Goal: Task Accomplishment & Management: Use online tool/utility

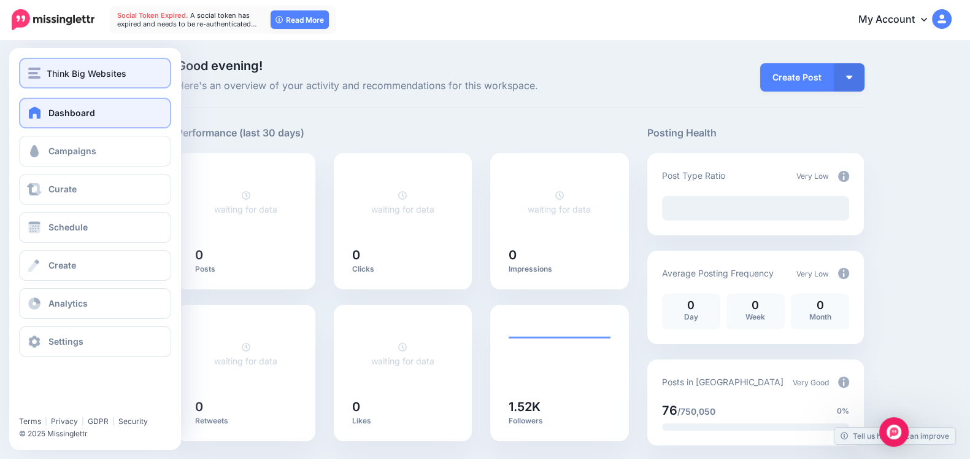
click at [25, 66] on button "Think Big Websites" at bounding box center [95, 73] width 152 height 31
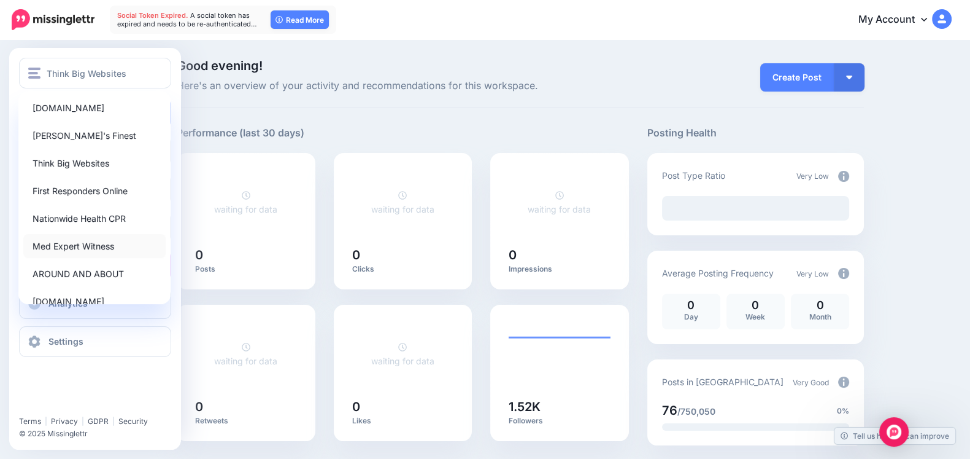
click at [60, 255] on link "Med Expert Witness" at bounding box center [94, 246] width 142 height 24
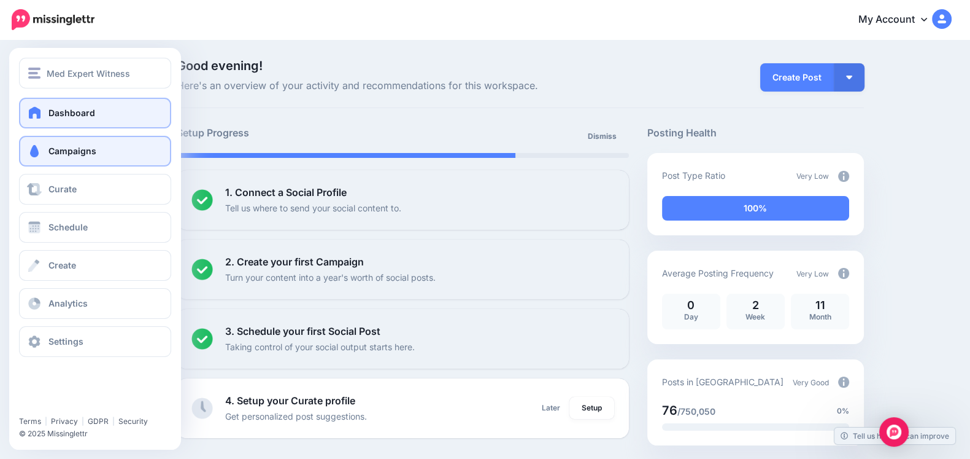
click at [45, 153] on link "Campaigns" at bounding box center [95, 151] width 152 height 31
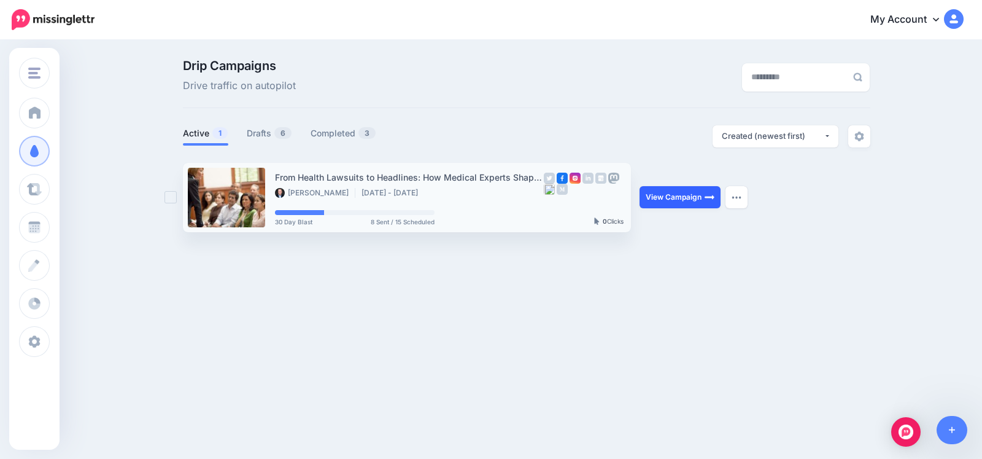
click at [678, 193] on link "View Campaign" at bounding box center [680, 197] width 81 height 22
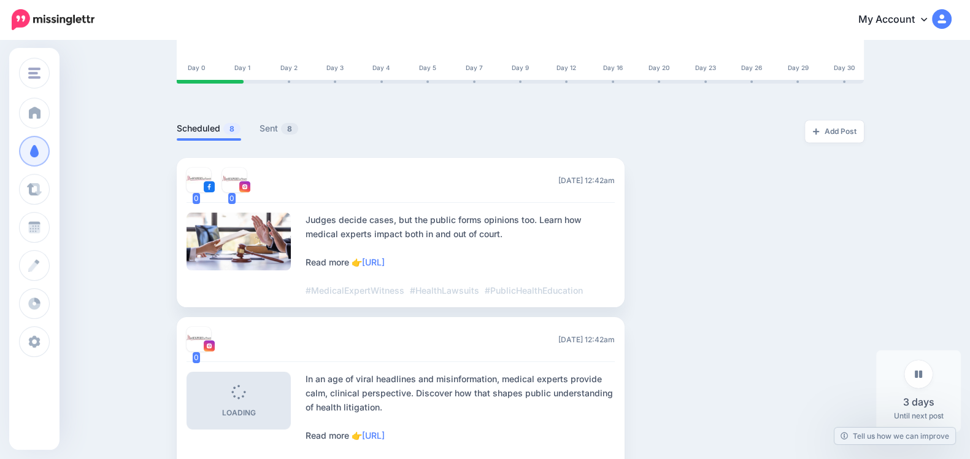
scroll to position [242, 0]
click at [292, 123] on span "8" at bounding box center [289, 129] width 17 height 12
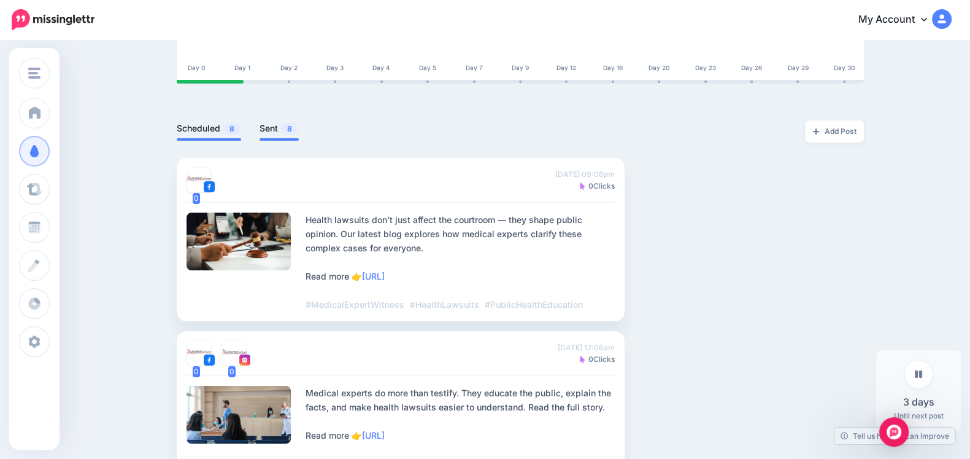
click at [227, 122] on link "Scheduled 8" at bounding box center [209, 128] width 64 height 15
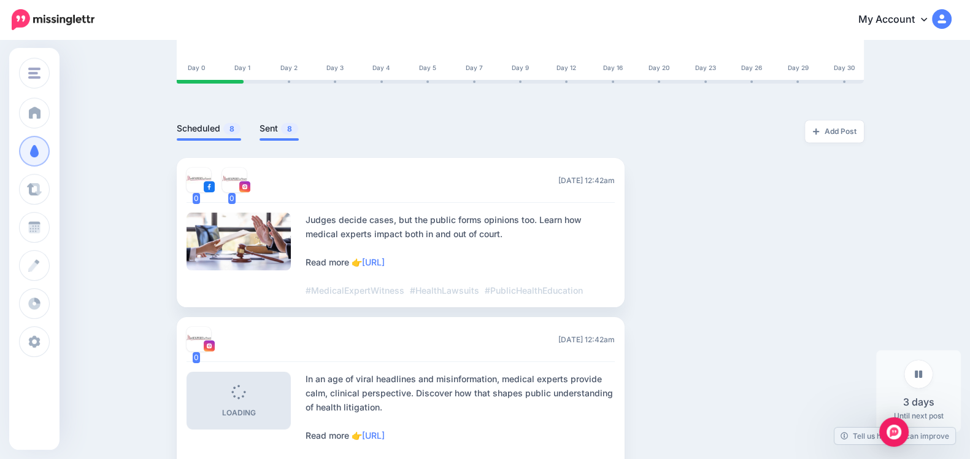
click at [276, 125] on link "Sent 8" at bounding box center [279, 128] width 39 height 15
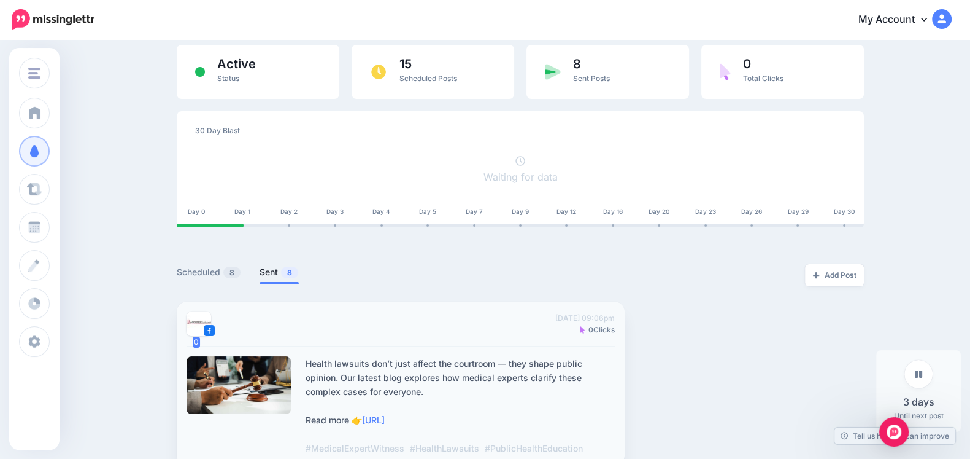
scroll to position [0, 0]
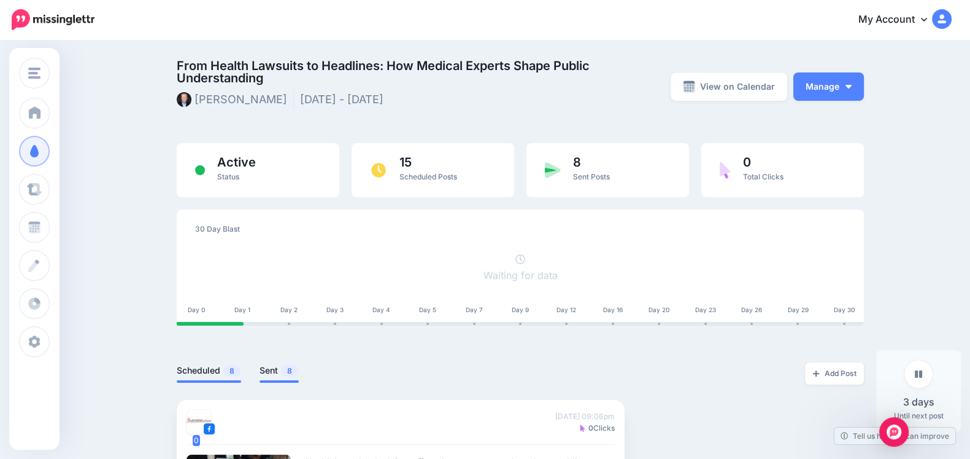
click at [215, 367] on link "Scheduled 8" at bounding box center [209, 370] width 64 height 15
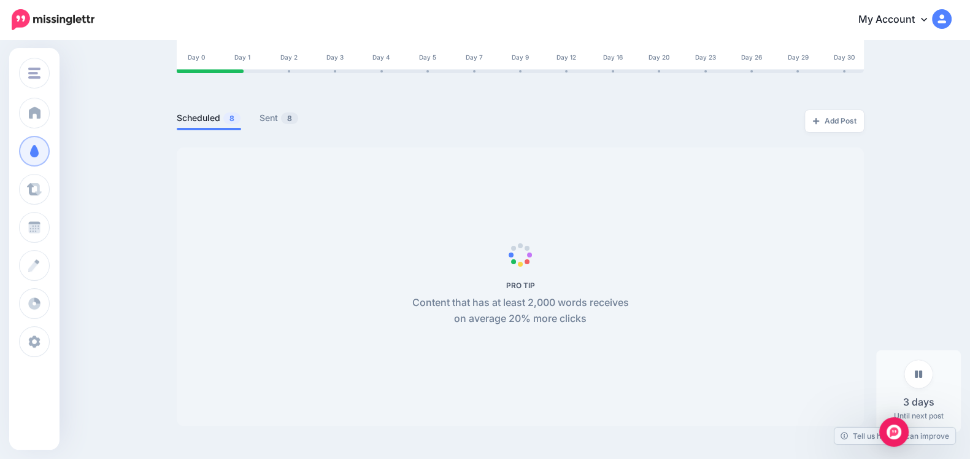
scroll to position [253, 0]
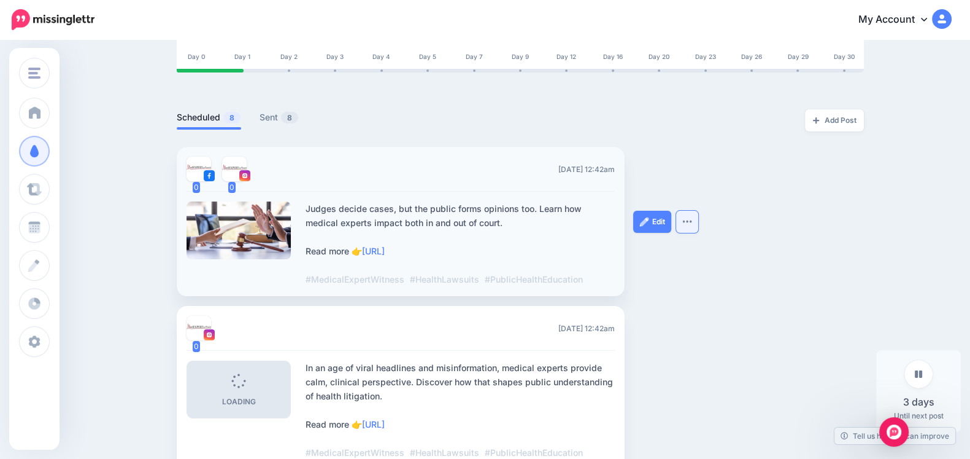
click at [689, 211] on button "button" at bounding box center [687, 222] width 22 height 22
click at [657, 214] on link "Edit" at bounding box center [652, 222] width 38 height 22
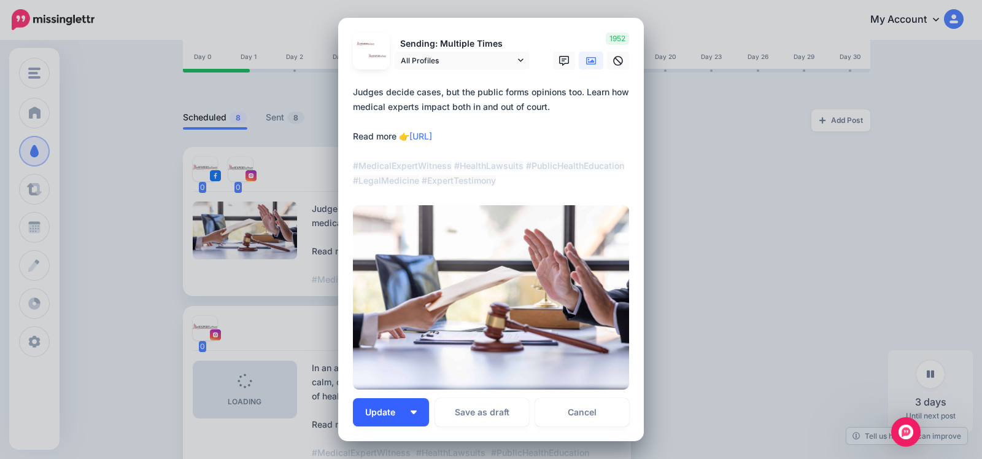
click at [411, 408] on button "Update" at bounding box center [391, 412] width 76 height 28
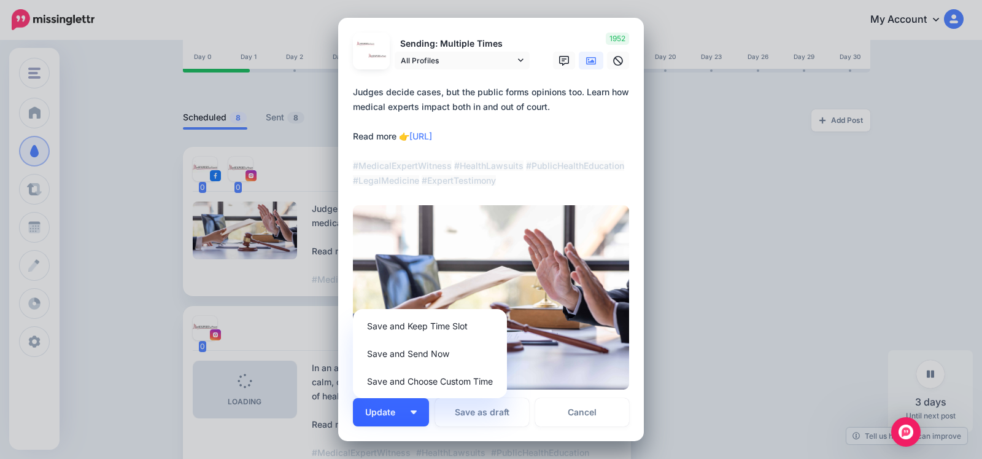
click at [372, 419] on button "Update" at bounding box center [391, 412] width 76 height 28
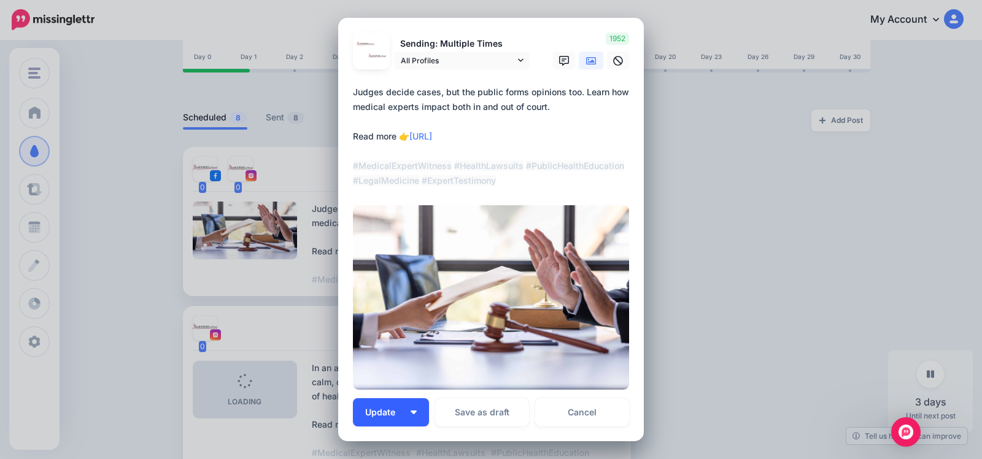
click at [411, 411] on img "button" at bounding box center [414, 412] width 6 height 4
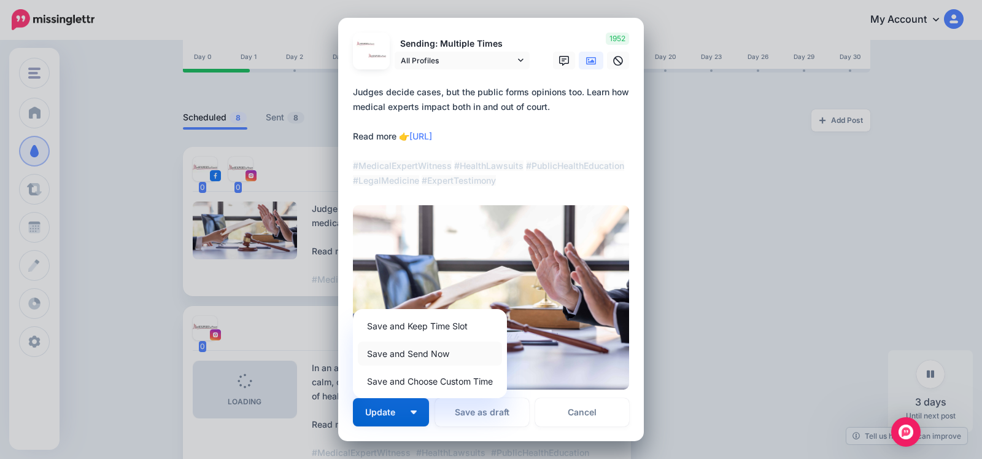
click at [387, 353] on link "Save and Send Now" at bounding box center [430, 353] width 144 height 24
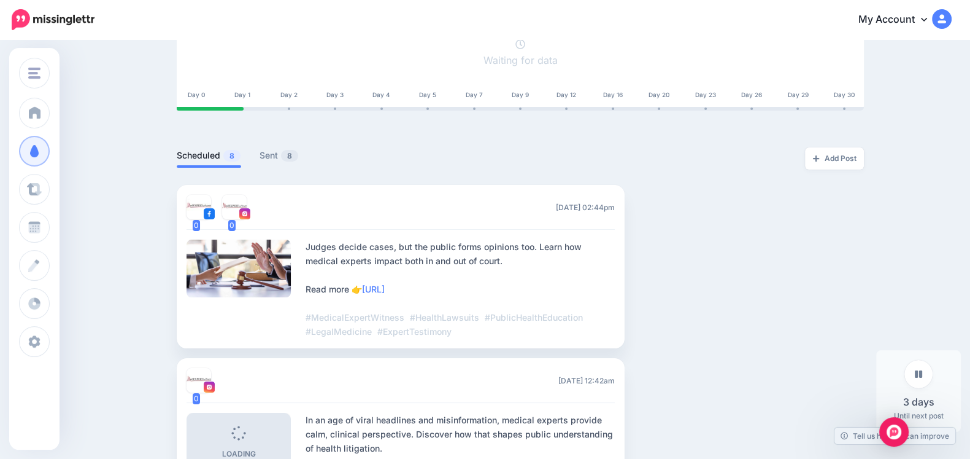
scroll to position [215, 0]
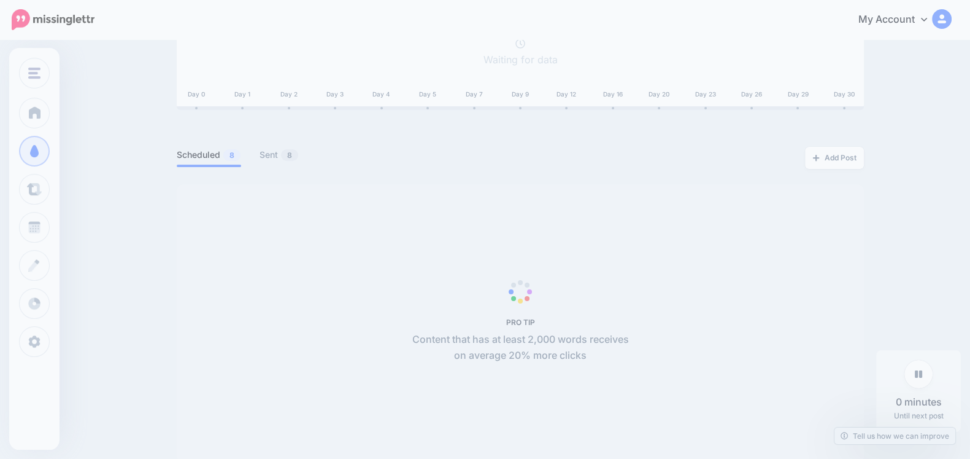
scroll to position [215, 0]
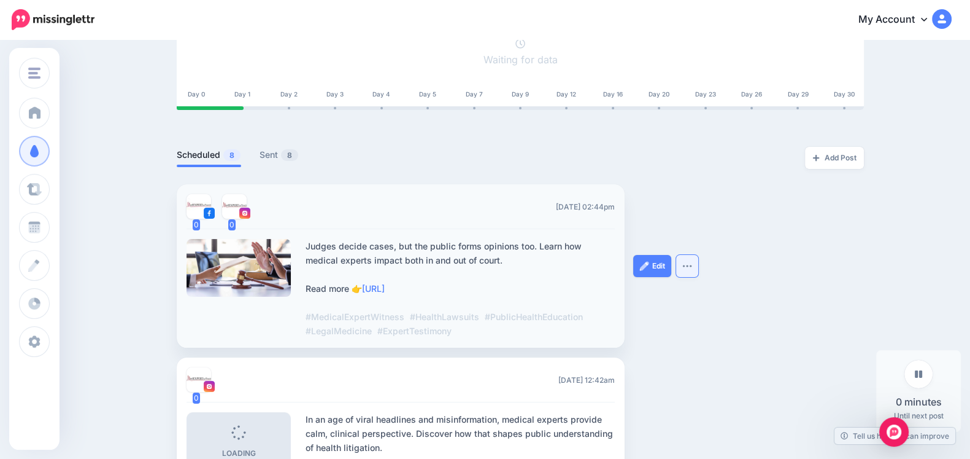
click at [689, 268] on button "button" at bounding box center [687, 266] width 22 height 22
click at [667, 263] on link "Edit" at bounding box center [652, 266] width 38 height 22
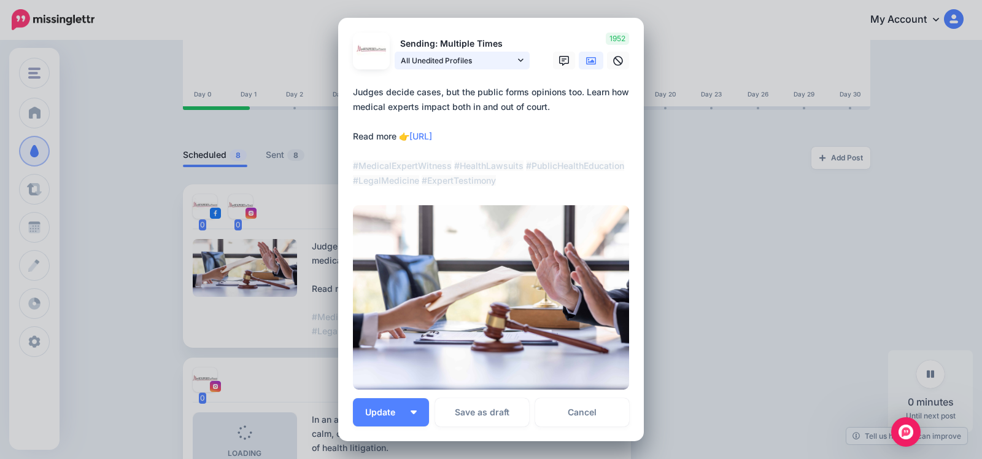
click at [509, 63] on link "All Unedited Profiles" at bounding box center [462, 61] width 135 height 18
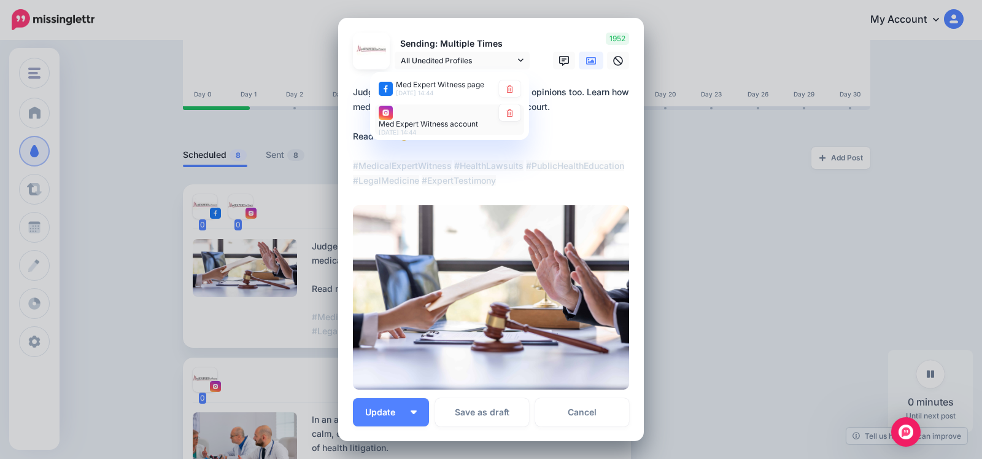
click at [383, 112] on img at bounding box center [386, 113] width 14 height 14
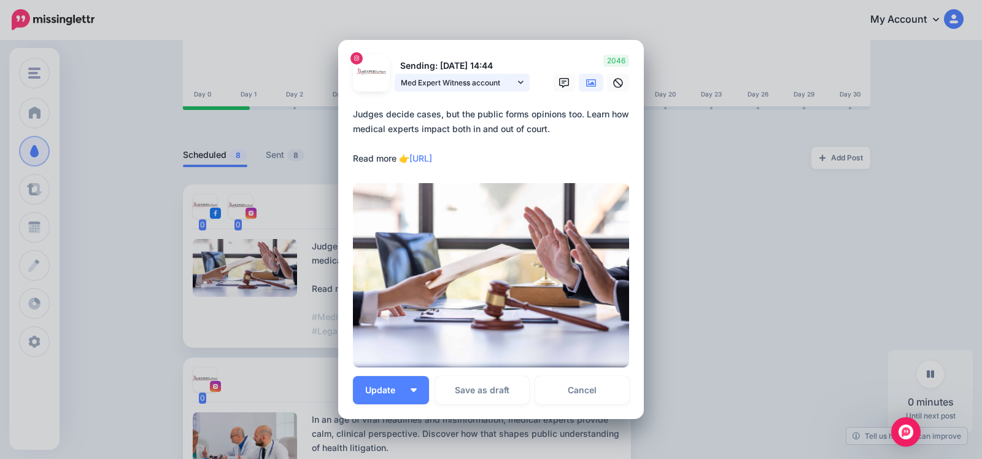
click at [498, 86] on span "Med Expert Witness account" at bounding box center [458, 82] width 114 height 13
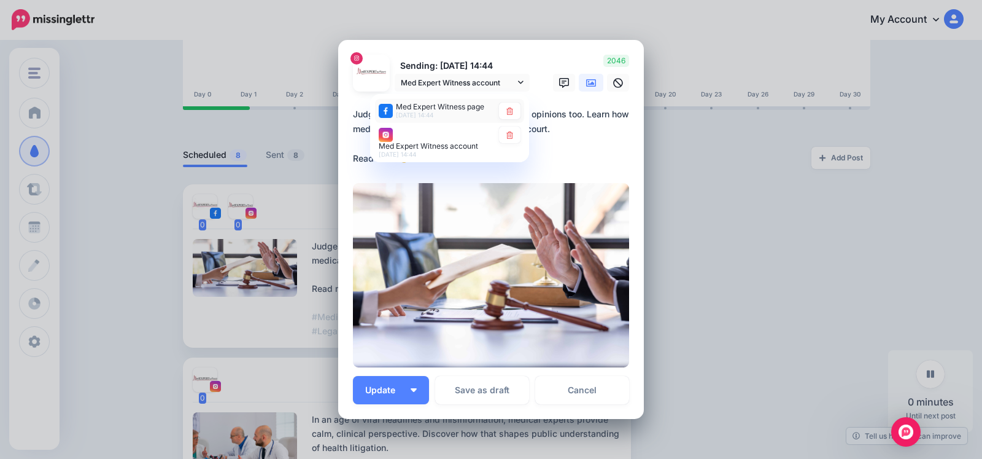
click at [402, 110] on div "Med Expert Witness page 12th Sep 14:44" at bounding box center [440, 110] width 88 height 15
type textarea "**********"
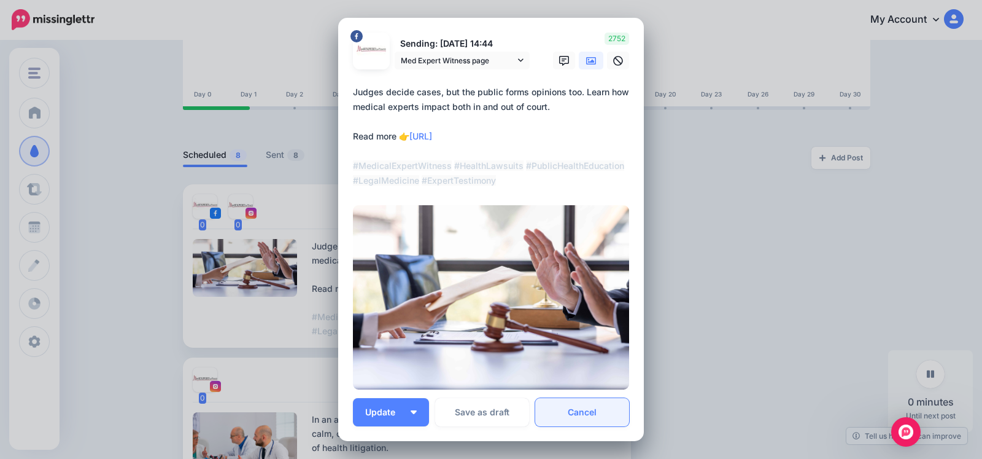
click at [592, 412] on link "Cancel" at bounding box center [582, 412] width 94 height 28
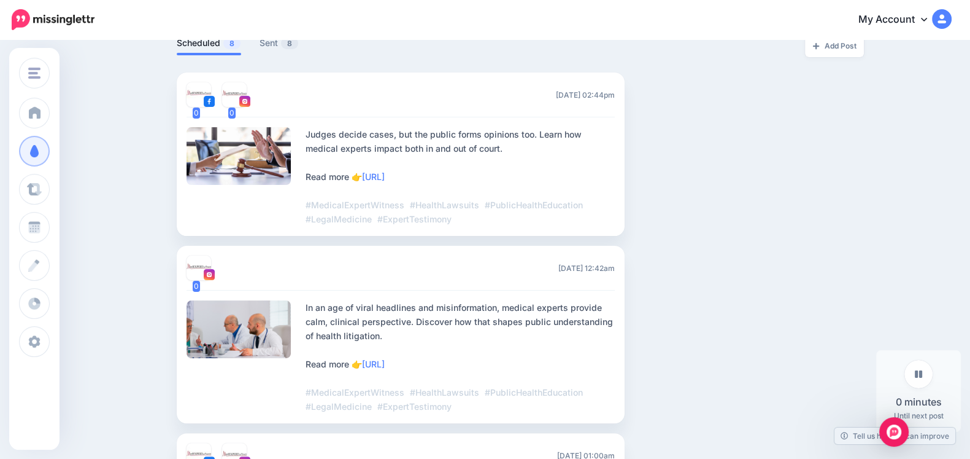
scroll to position [328, 0]
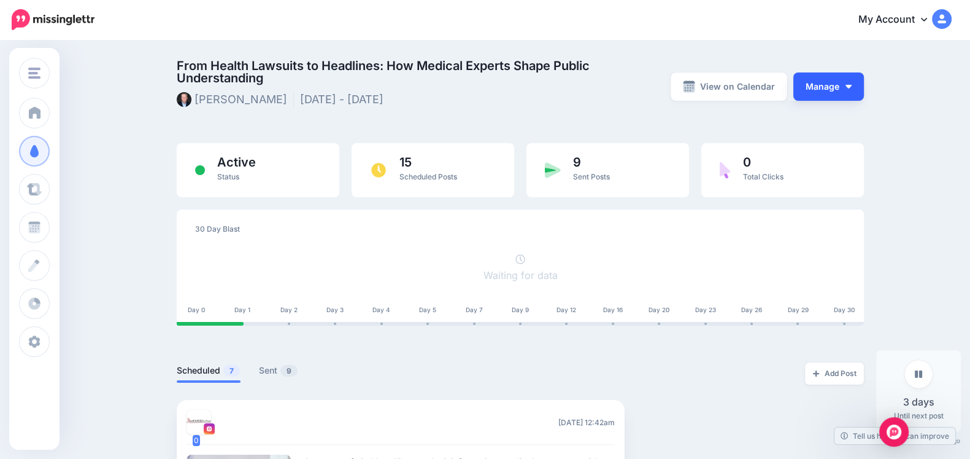
click at [852, 75] on button "Manage" at bounding box center [829, 86] width 71 height 28
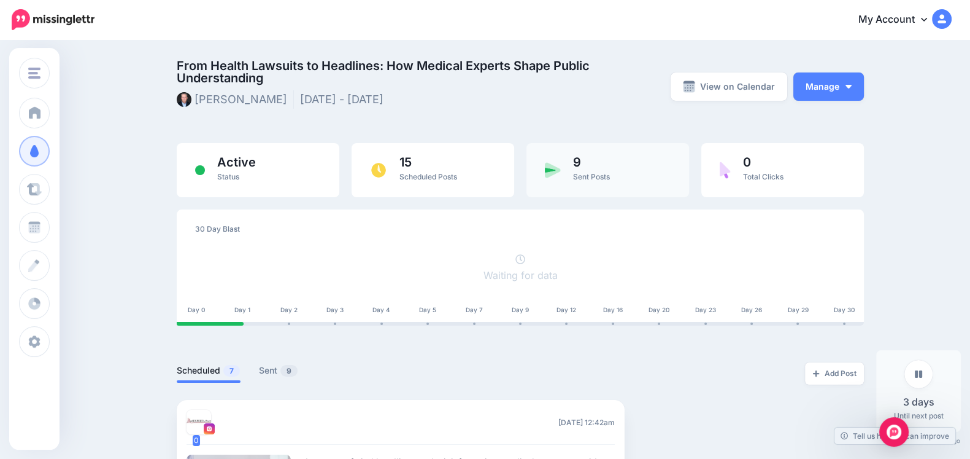
click at [578, 171] on div "9 Sent Posts" at bounding box center [608, 170] width 163 height 54
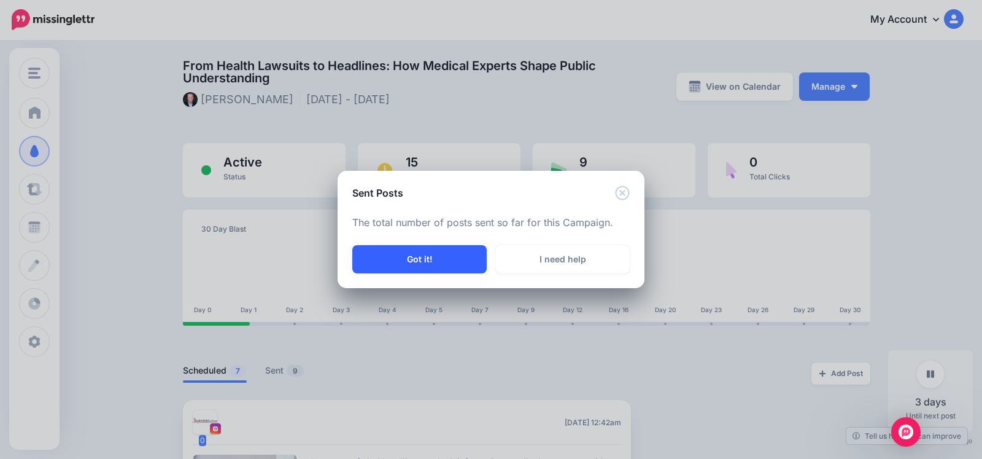
click at [449, 260] on button "Got it!" at bounding box center [419, 259] width 134 height 28
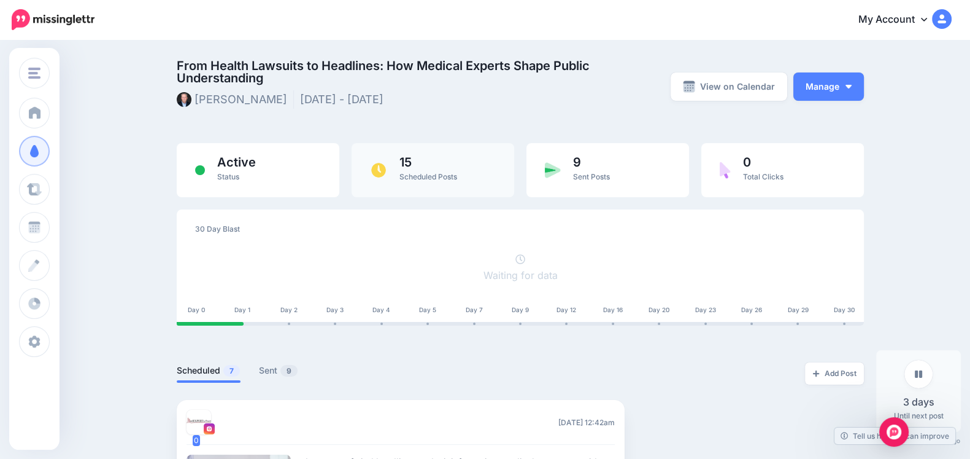
click at [474, 179] on div "15 Scheduled Posts" at bounding box center [433, 170] width 163 height 54
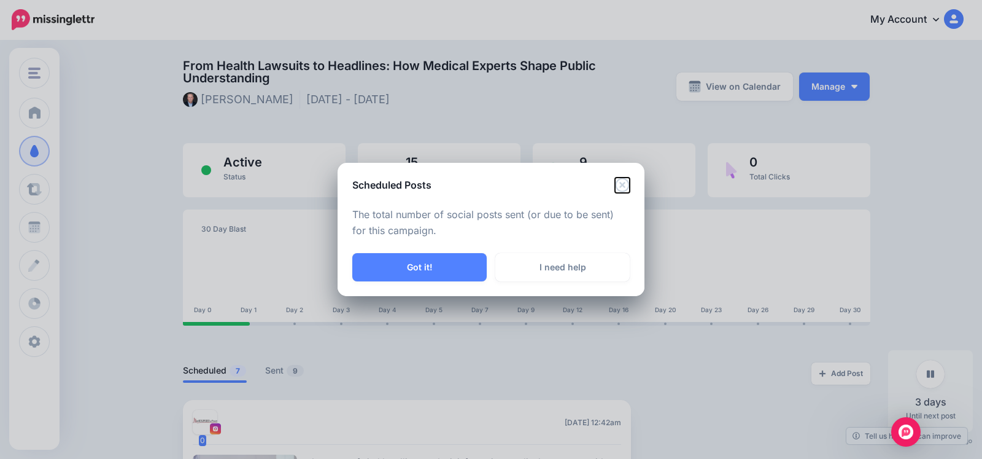
click at [619, 187] on icon "Close" at bounding box center [622, 184] width 15 height 15
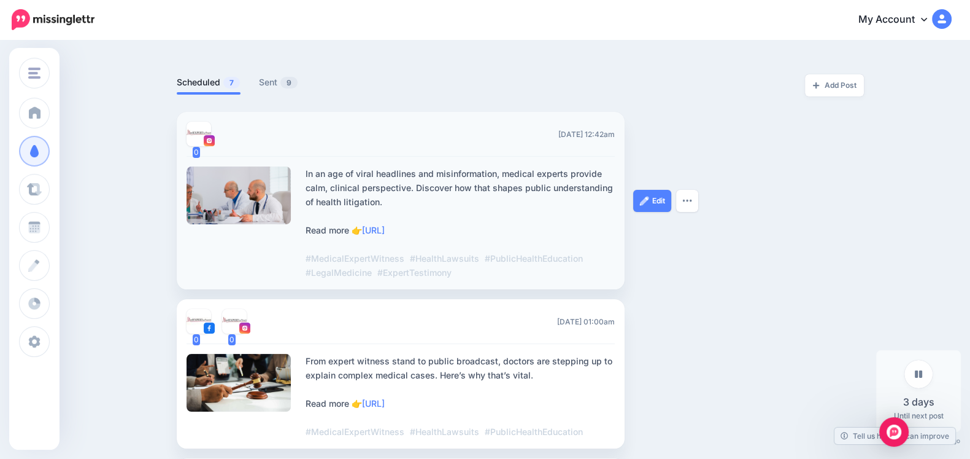
scroll to position [286, 0]
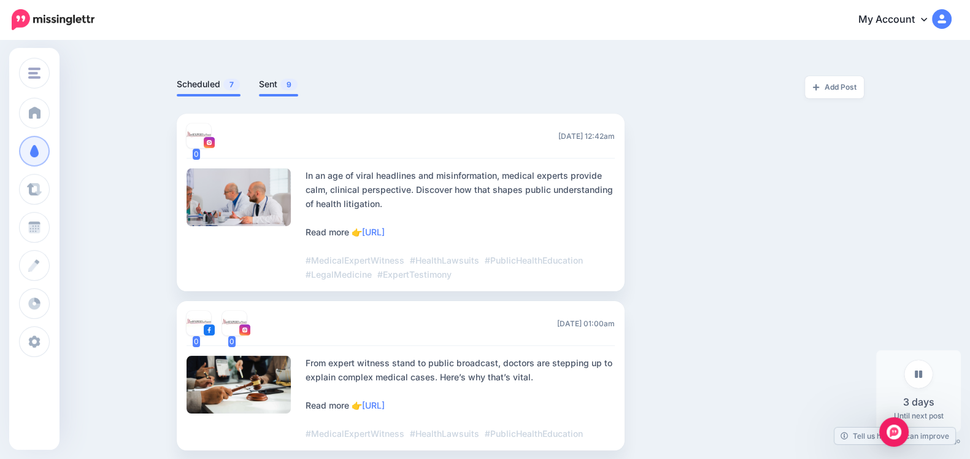
click at [268, 82] on link "Sent 9" at bounding box center [278, 84] width 39 height 15
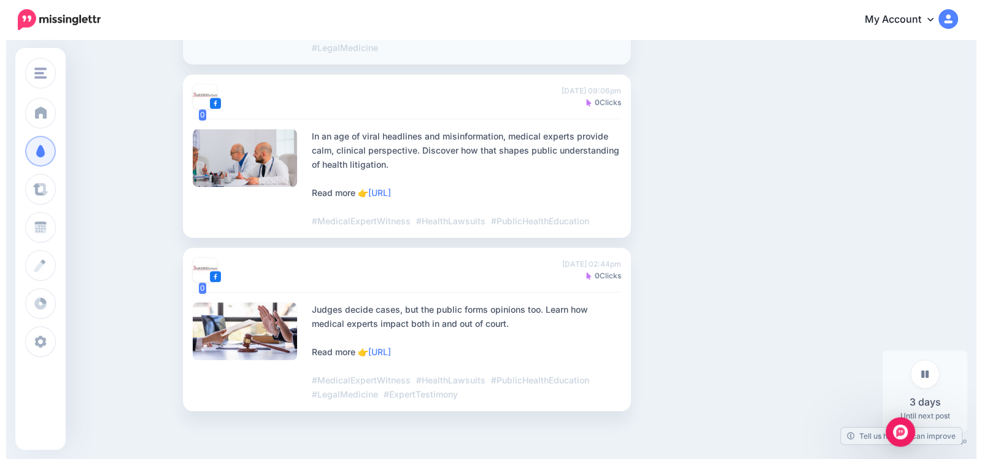
scroll to position [1583, 0]
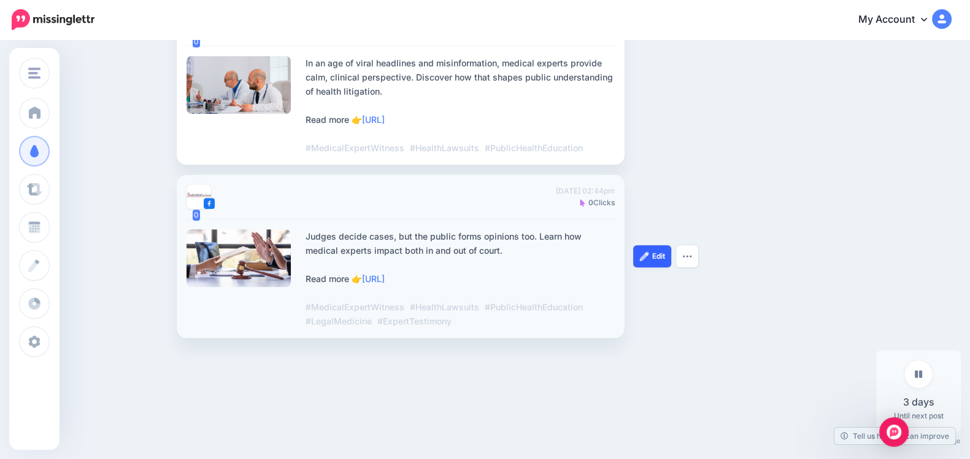
click at [672, 261] on link "Edit" at bounding box center [652, 256] width 38 height 22
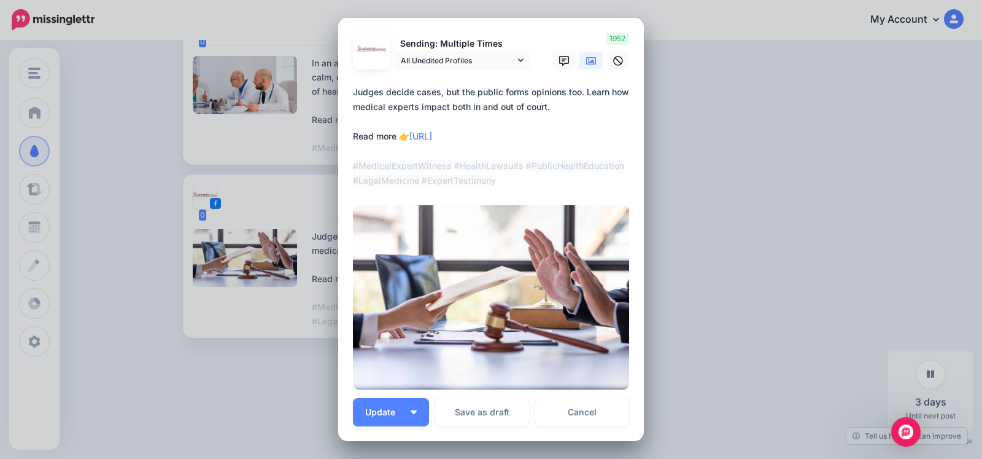
click at [507, 70] on div at bounding box center [491, 76] width 276 height 15
click at [507, 56] on span "All Unedited Profiles" at bounding box center [458, 60] width 114 height 13
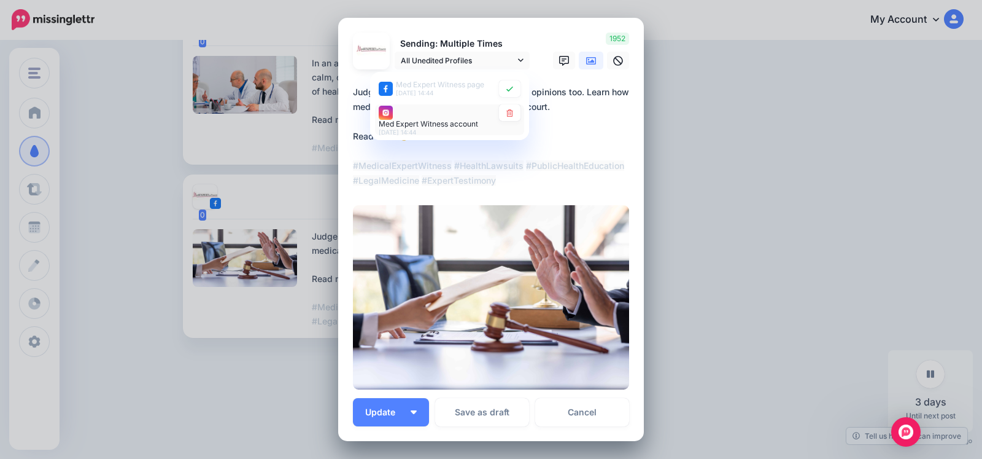
click at [396, 125] on span "Med Expert Witness account" at bounding box center [428, 123] width 99 height 9
type textarea "**********"
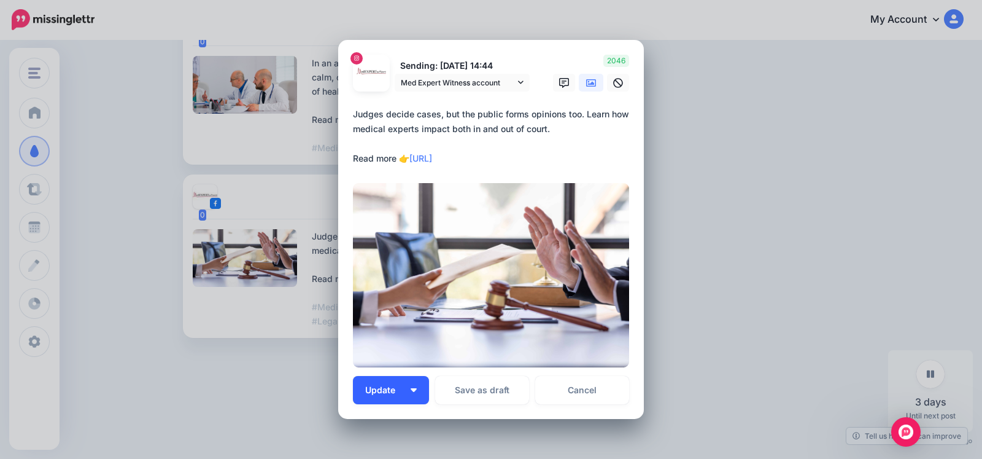
click at [374, 383] on button "Update" at bounding box center [391, 390] width 76 height 28
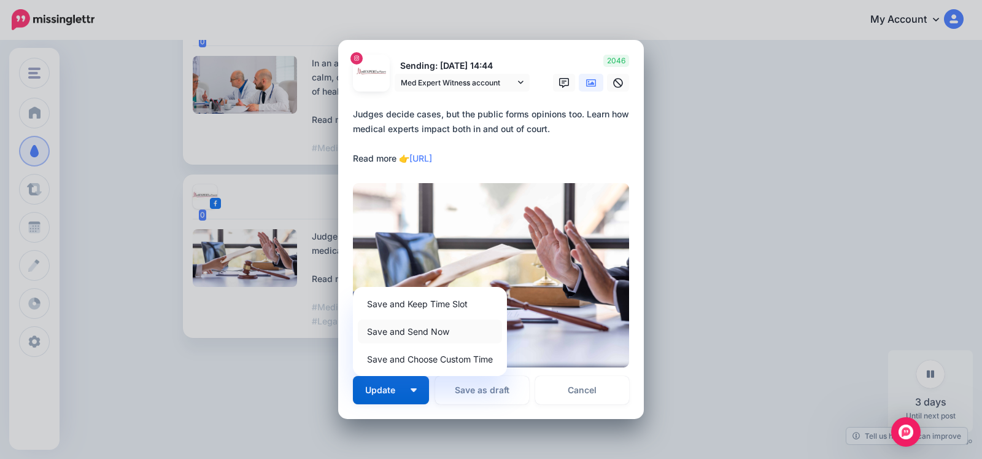
click at [424, 331] on link "Save and Send Now" at bounding box center [430, 331] width 144 height 24
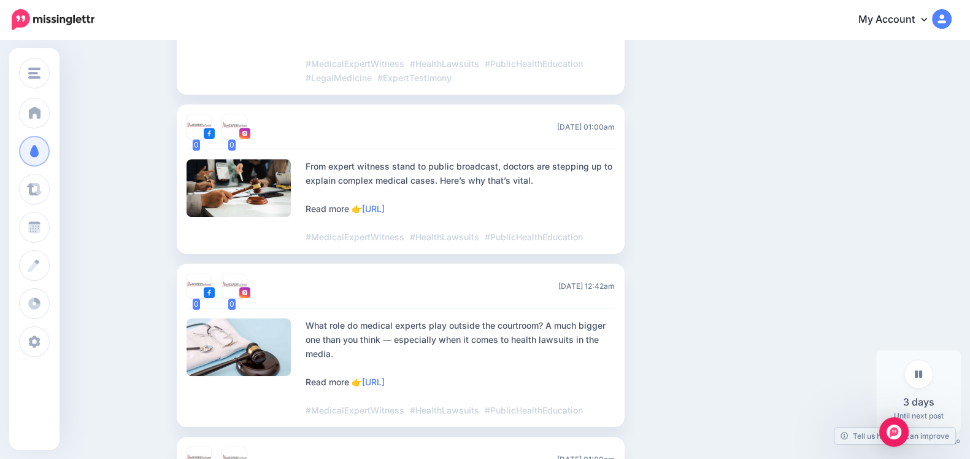
scroll to position [231, 0]
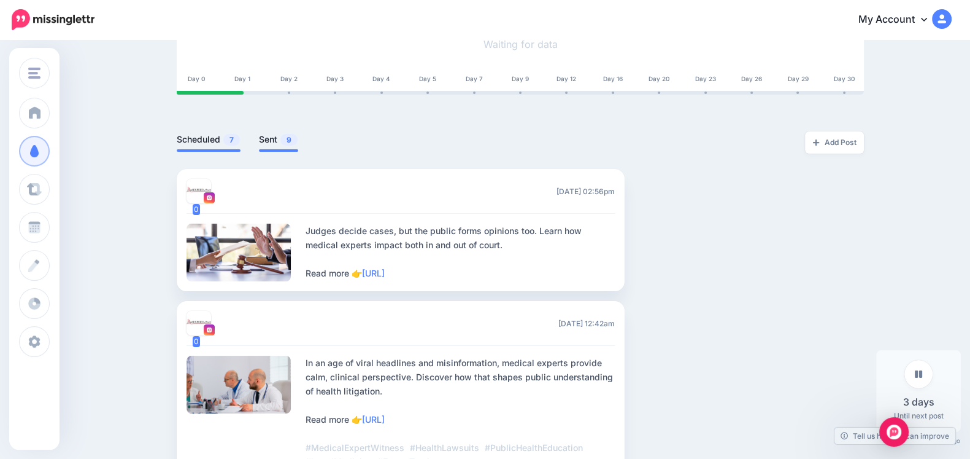
click at [276, 150] on span at bounding box center [278, 150] width 39 height 2
click at [273, 141] on link "Sent 9" at bounding box center [278, 139] width 39 height 15
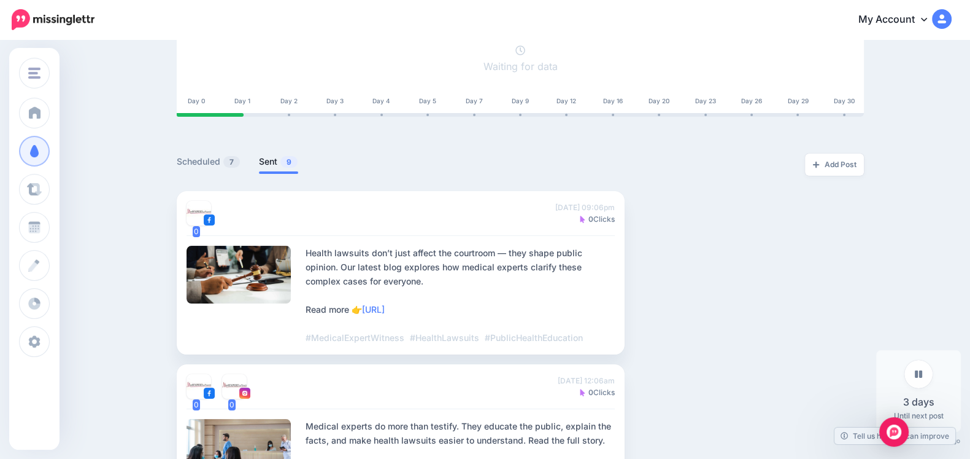
scroll to position [228, 0]
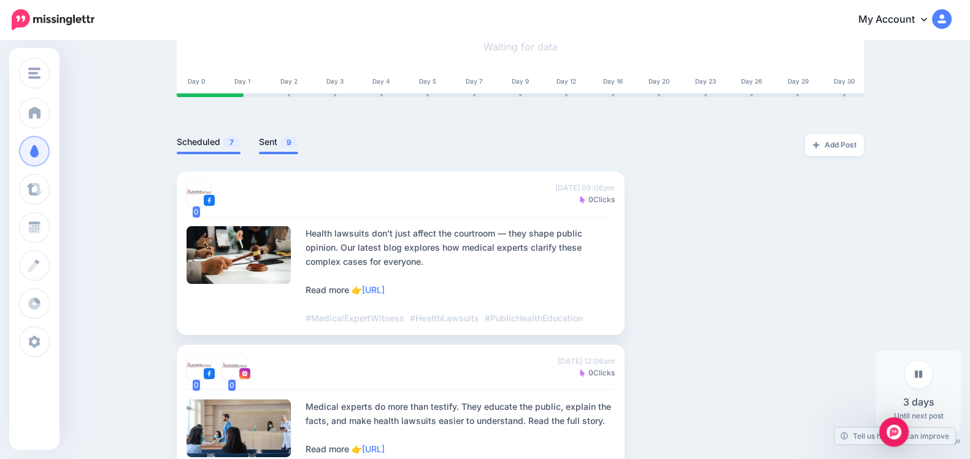
click at [227, 142] on link "Scheduled 7" at bounding box center [209, 141] width 64 height 15
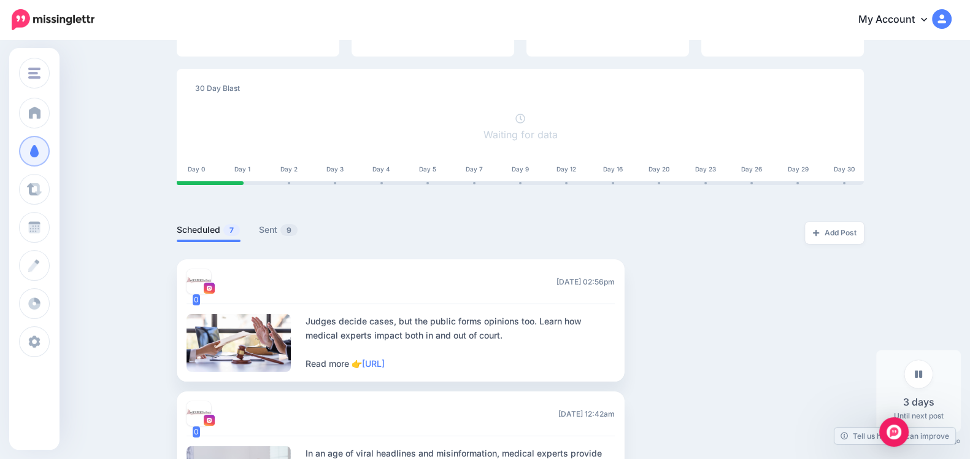
scroll to position [141, 0]
